Goal: Information Seeking & Learning: Learn about a topic

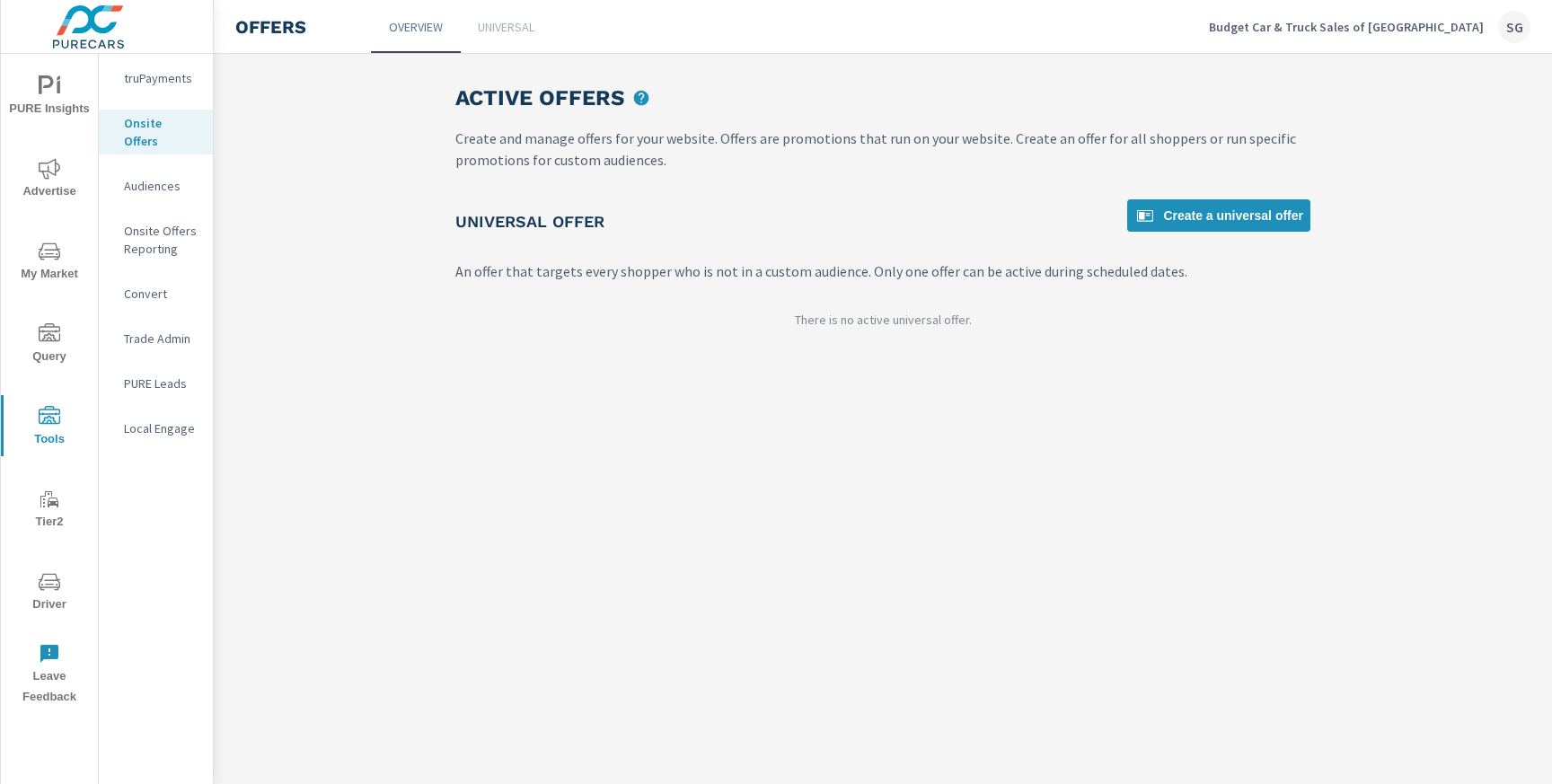
click at [1437, 30] on p "Budget Car & Truck Sales of Columbus" at bounding box center [1346, 26] width 275 height 17
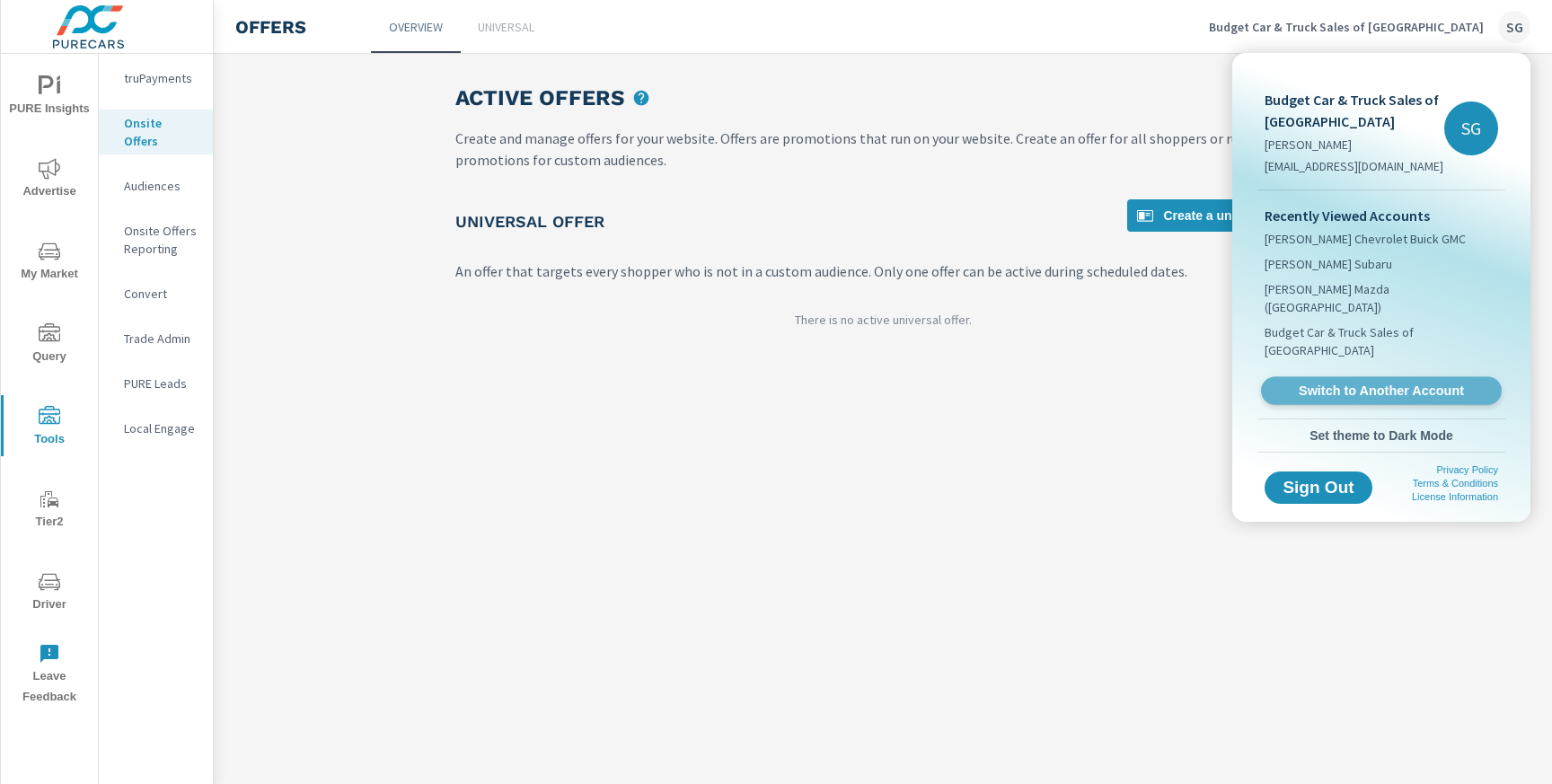
click at [1356, 377] on link "Switch to Another Account" at bounding box center [1382, 391] width 241 height 28
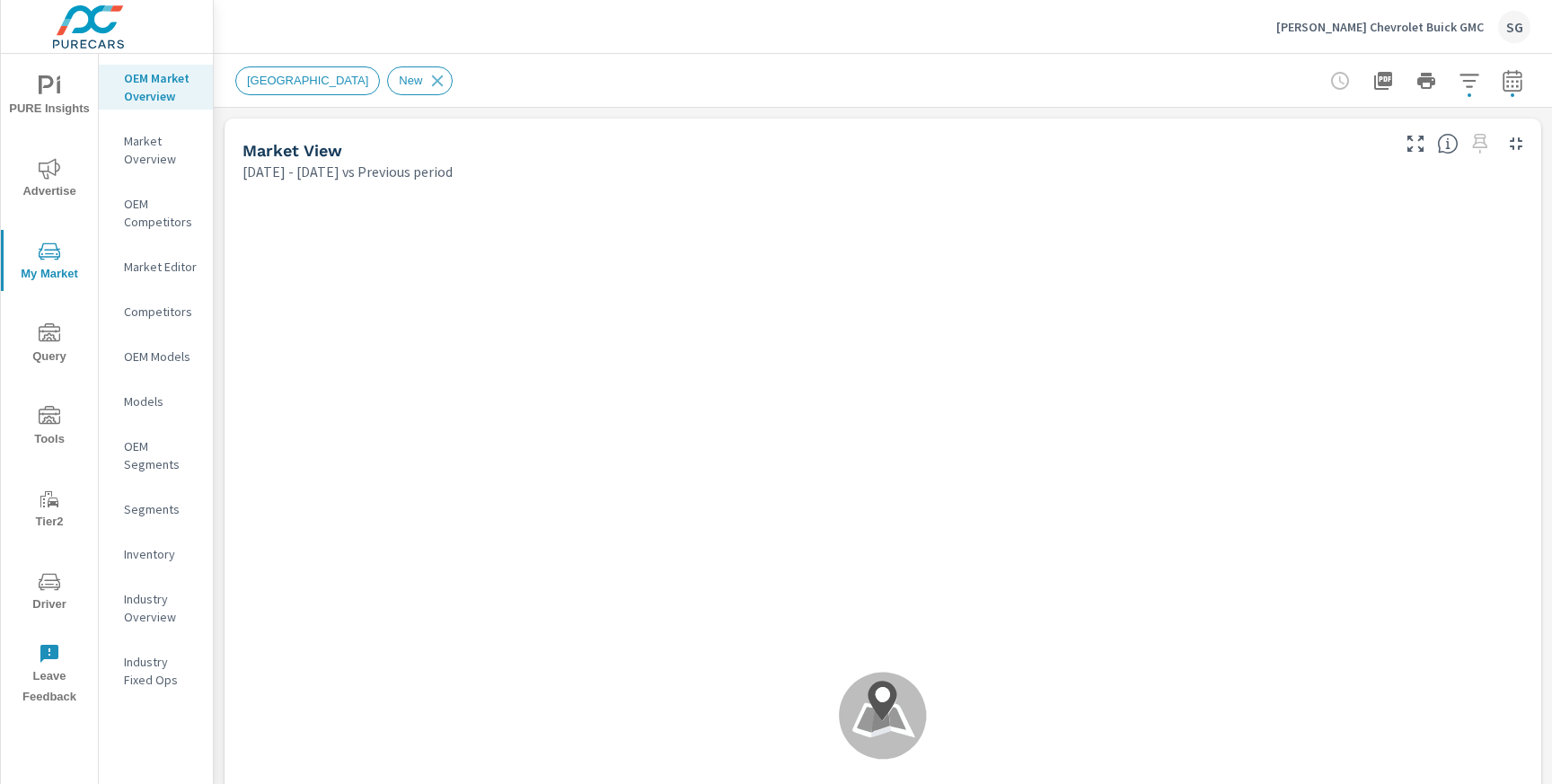
click at [1425, 40] on div "Vann York Chevrolet Buick GMC SG" at bounding box center [1403, 26] width 255 height 32
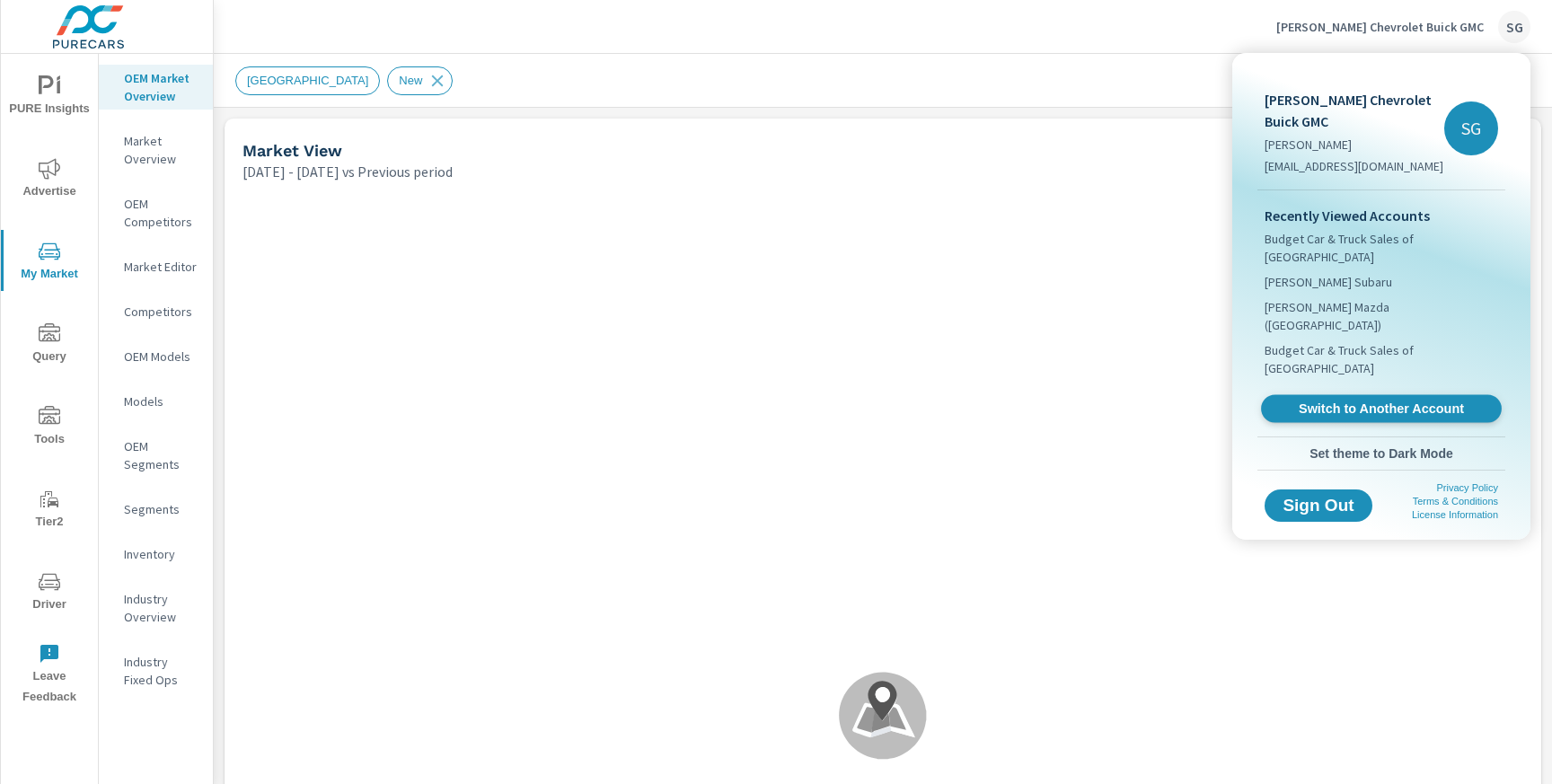
click at [1334, 400] on span "Switch to Another Account" at bounding box center [1381, 409] width 220 height 17
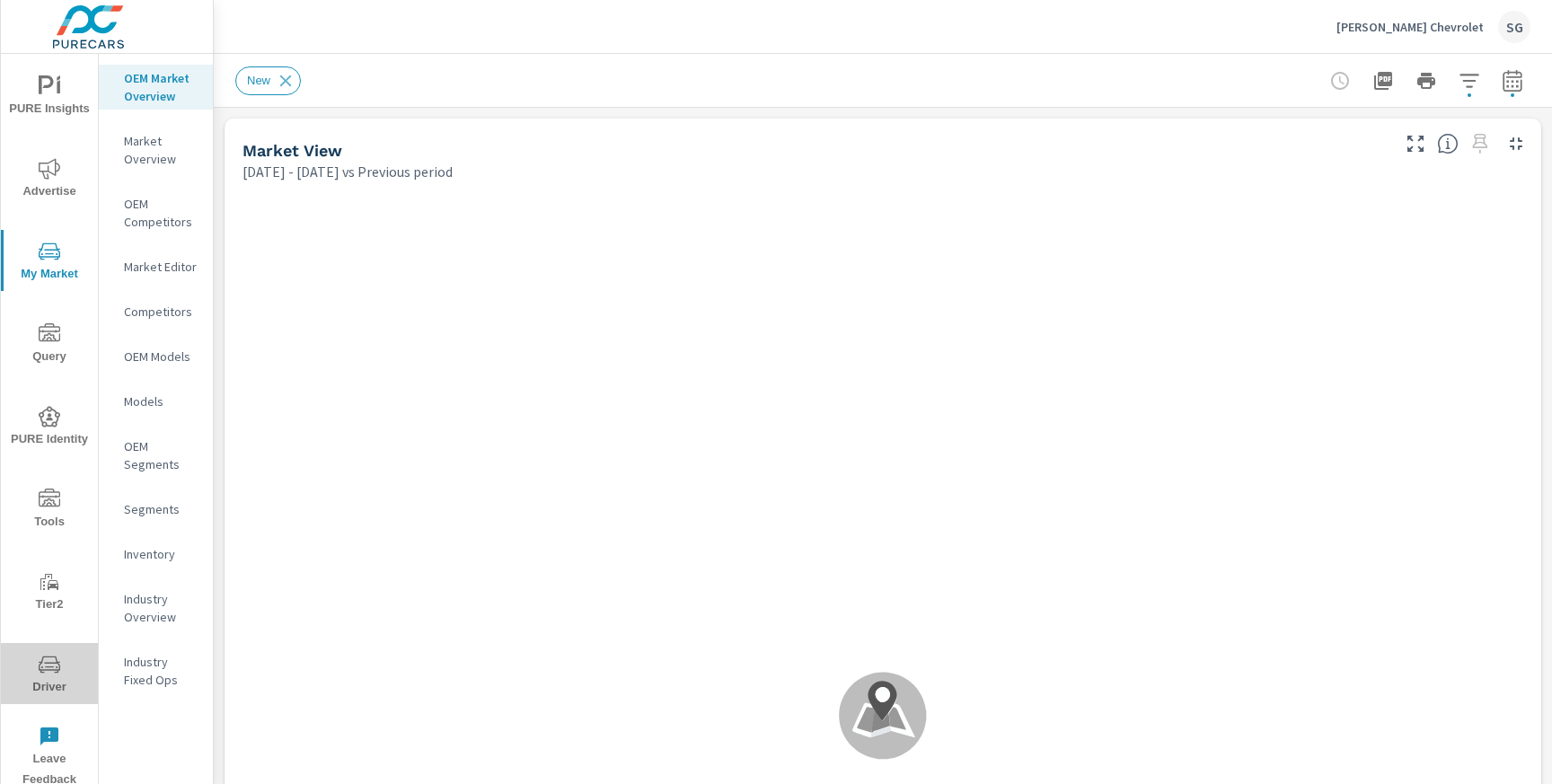
click at [44, 682] on span "Driver" at bounding box center [49, 675] width 86 height 44
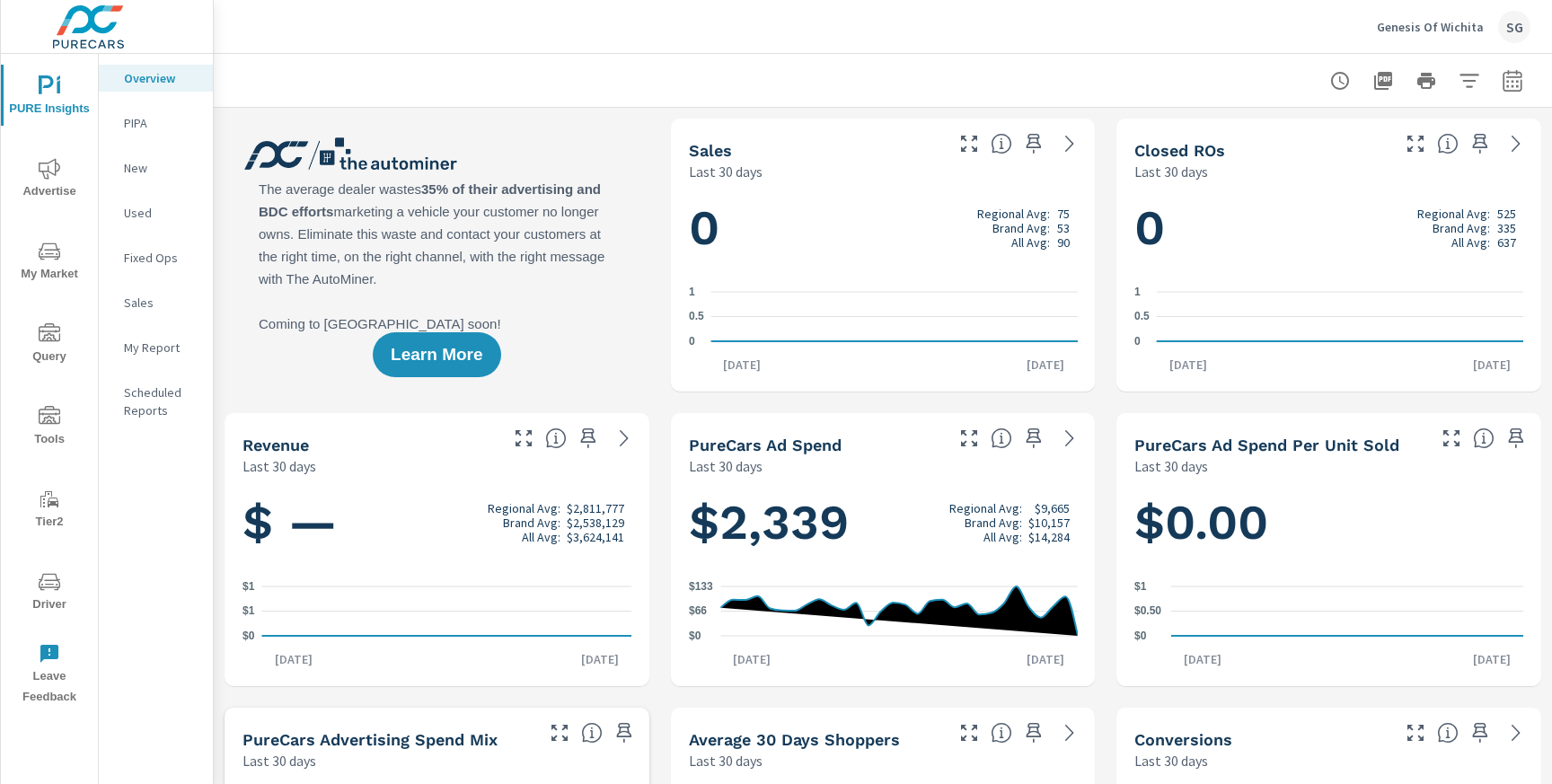
click at [63, 171] on span "Advertise" at bounding box center [49, 180] width 86 height 44
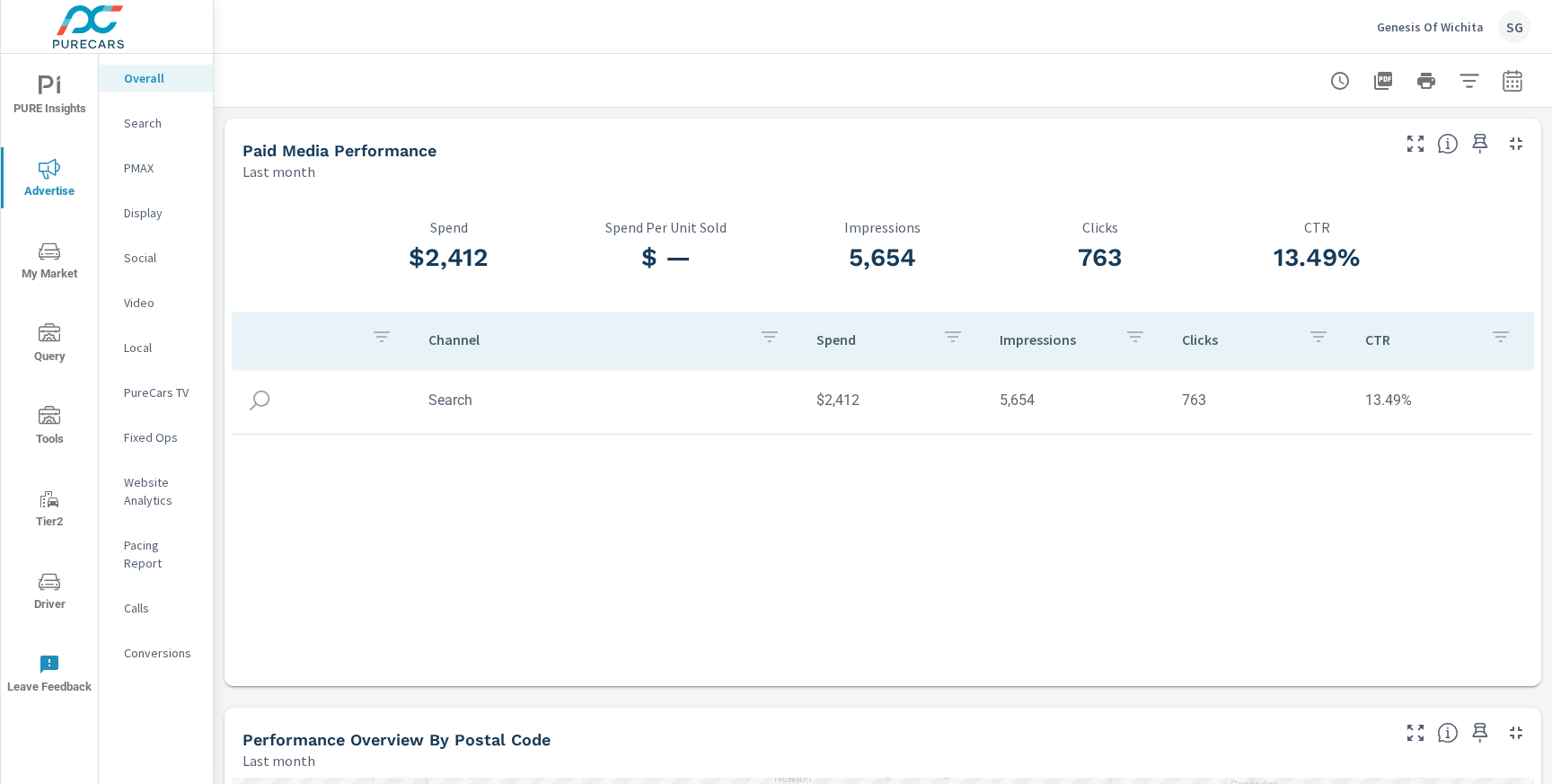
click at [156, 124] on p "Search" at bounding box center [161, 122] width 75 height 17
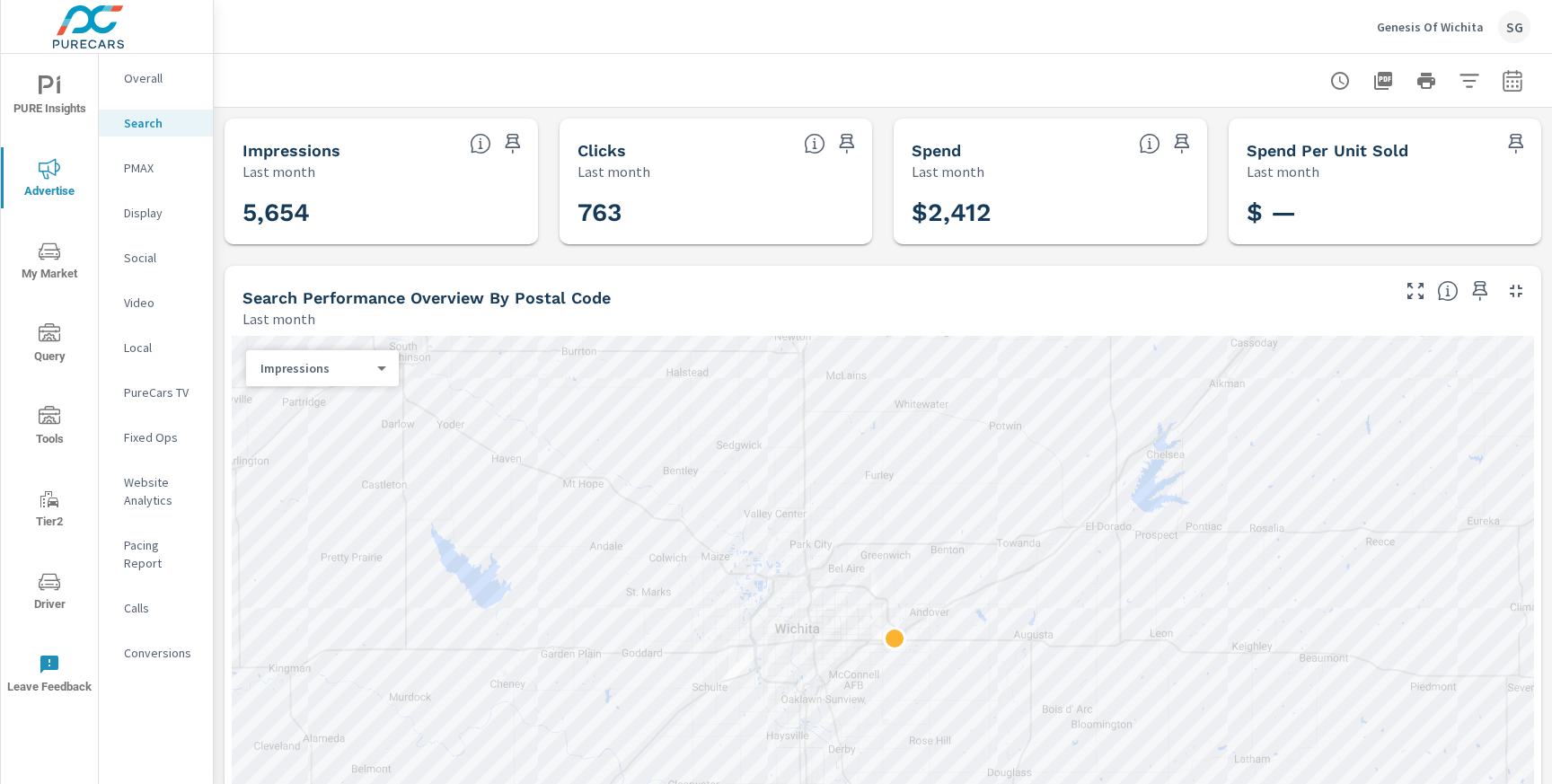
click at [606, 282] on div "Search Performance Overview By Postal Code Last month" at bounding box center [809, 298] width 1169 height 64
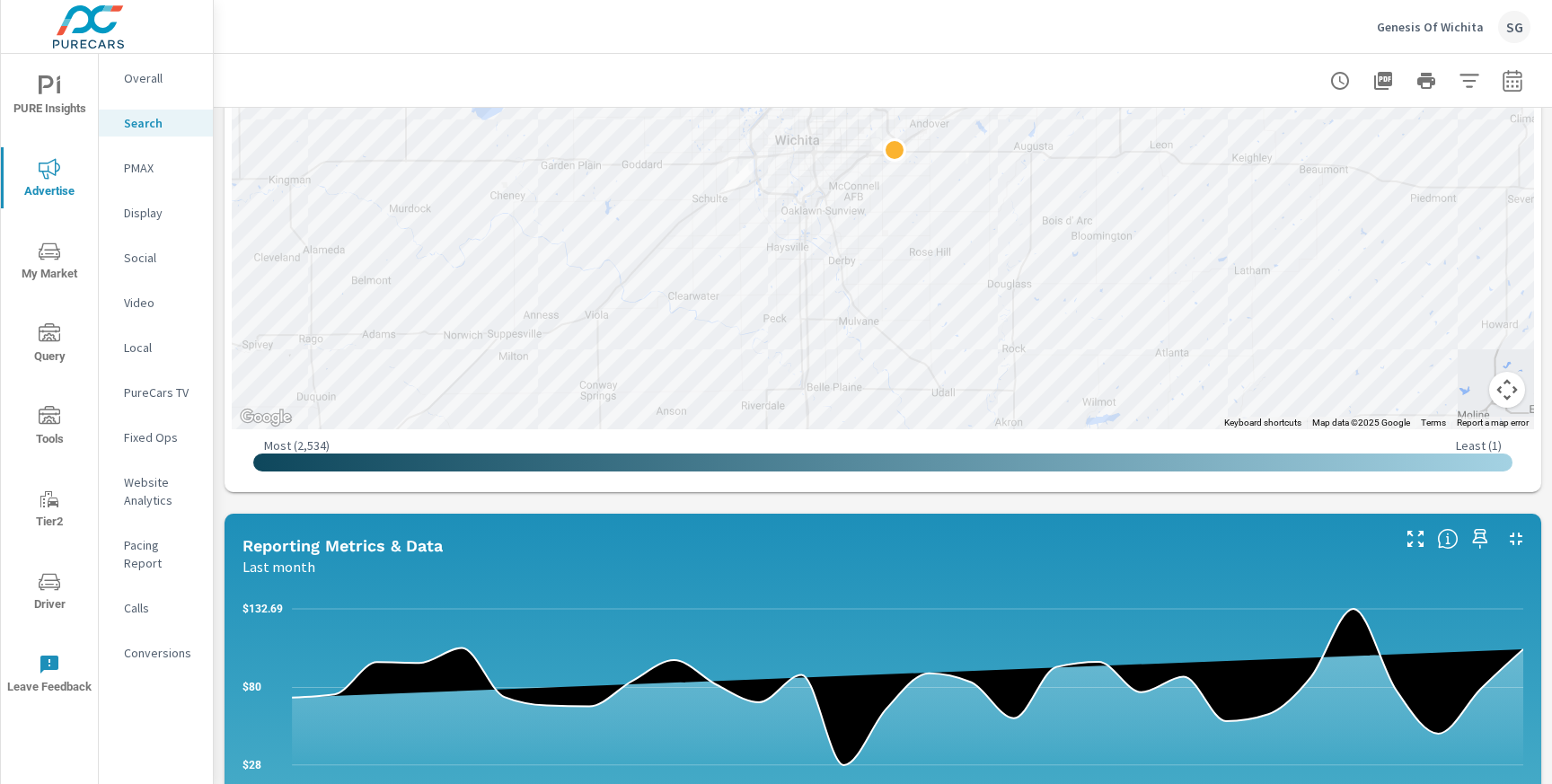
scroll to position [520, 0]
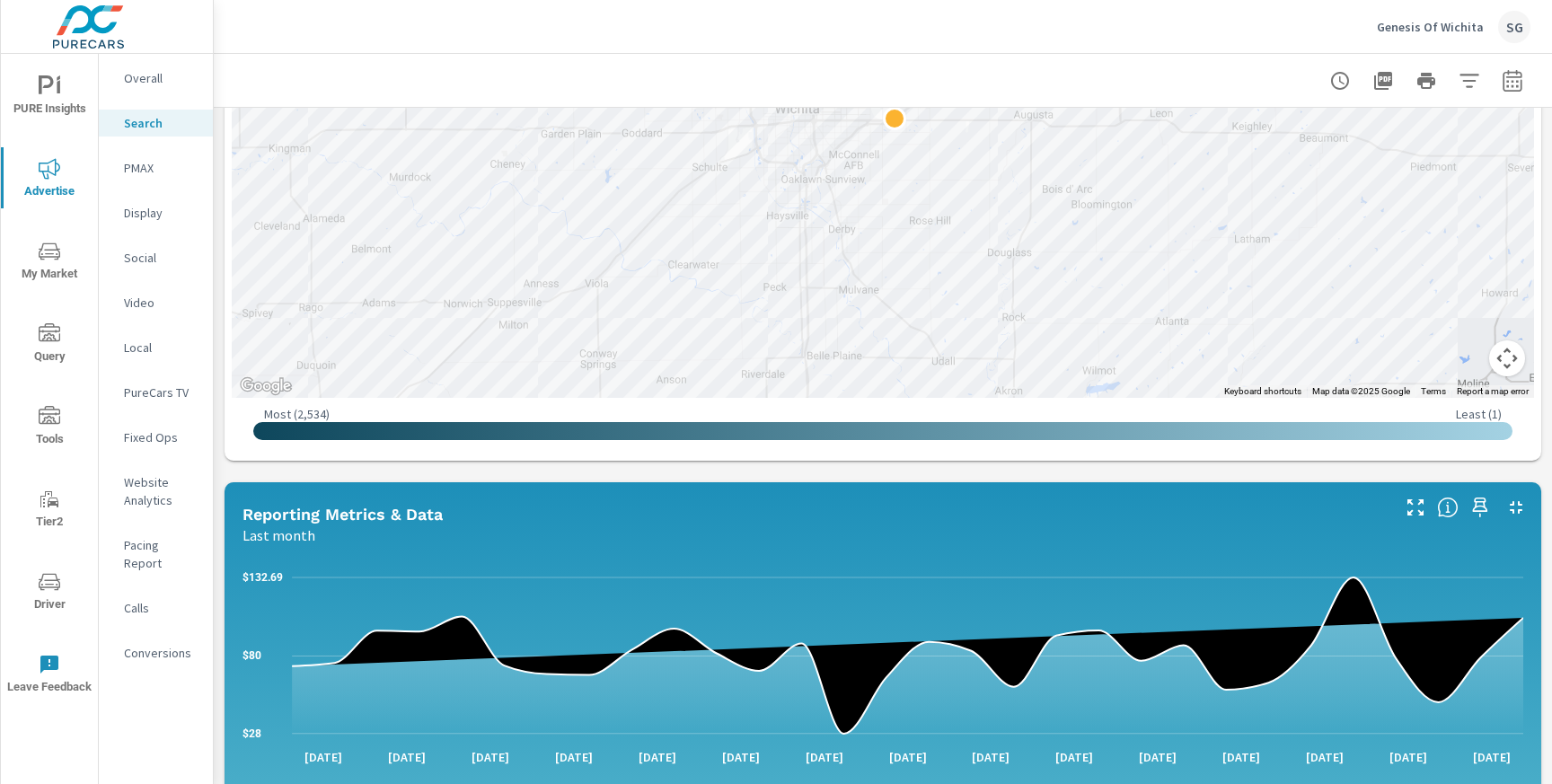
click at [777, 471] on div "Impressions Last month 5,654 Clicks Last month 763 Spend Last month $2,412 Spen…" at bounding box center [882, 545] width 1338 height 1914
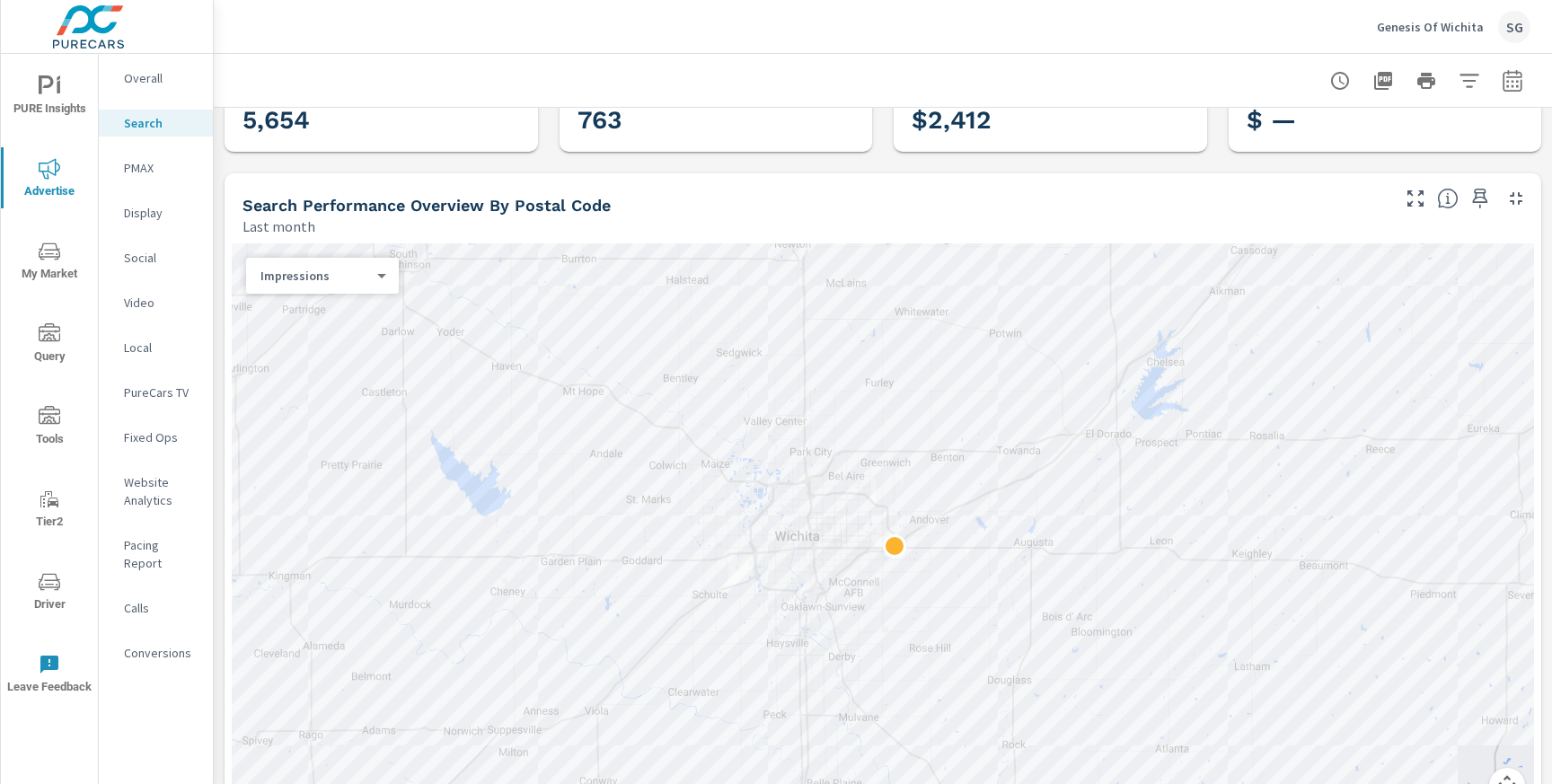
scroll to position [91, 0]
